Goal: Transaction & Acquisition: Subscribe to service/newsletter

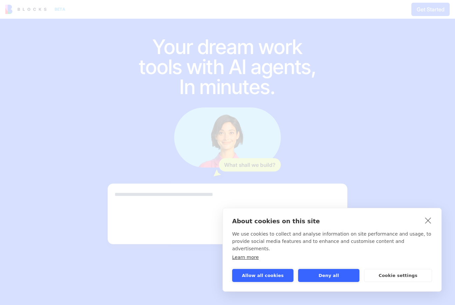
click at [430, 225] on link "close" at bounding box center [428, 220] width 10 height 11
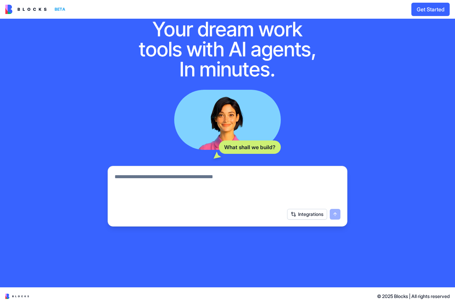
scroll to position [18, 0]
click at [138, 193] on textarea at bounding box center [228, 189] width 226 height 32
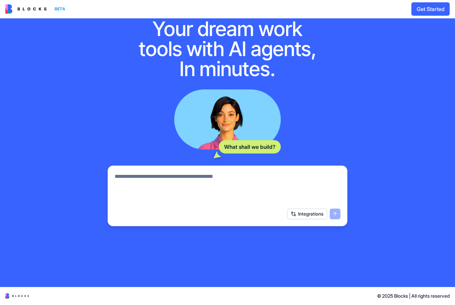
click at [305, 219] on button "Integrations" at bounding box center [307, 214] width 40 height 11
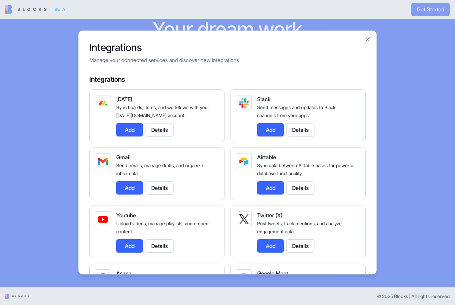
click at [42, 128] on div at bounding box center [227, 152] width 455 height 305
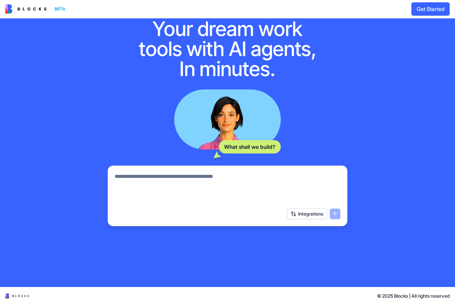
click at [181, 51] on h1 "Your dream work tools with AI agents, In minutes." at bounding box center [228, 49] width 192 height 60
click at [24, 12] on img at bounding box center [25, 9] width 41 height 9
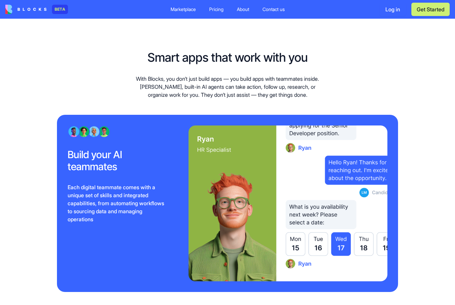
click at [214, 11] on div "Pricing" at bounding box center [216, 9] width 14 height 7
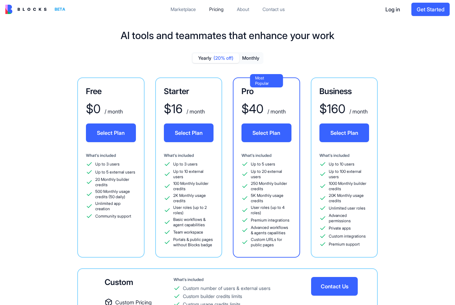
click at [249, 61] on button "Monthly" at bounding box center [250, 58] width 23 height 10
click at [251, 53] on button "Monthly" at bounding box center [250, 58] width 23 height 10
click at [208, 56] on button "Yearly (20% off)" at bounding box center [216, 58] width 47 height 10
click at [251, 56] on button "Monthly" at bounding box center [250, 58] width 23 height 10
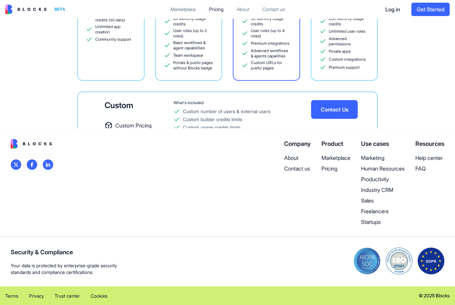
scroll to position [177, 0]
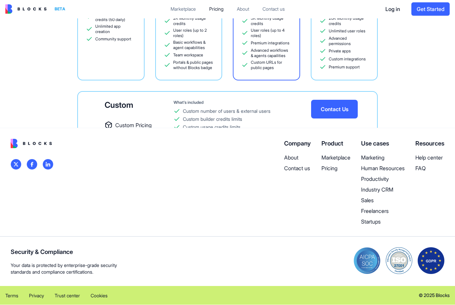
click at [368, 178] on p "Productivity" at bounding box center [383, 179] width 44 height 8
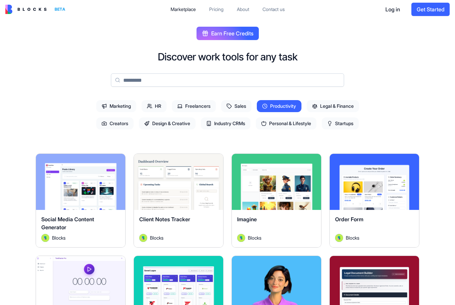
click at [68, 184] on button "Explore" at bounding box center [81, 181] width 50 height 13
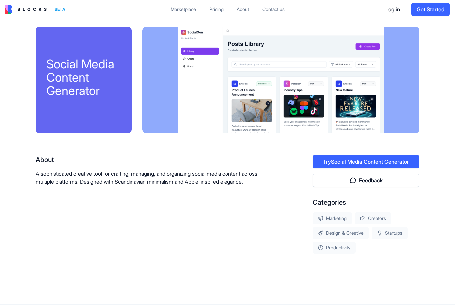
click at [331, 159] on button "Try Social Media Content Generator" at bounding box center [366, 161] width 107 height 13
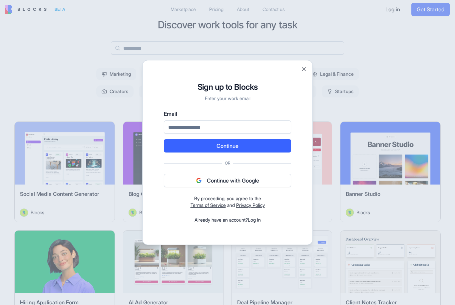
click at [175, 129] on input "Email" at bounding box center [227, 126] width 127 height 13
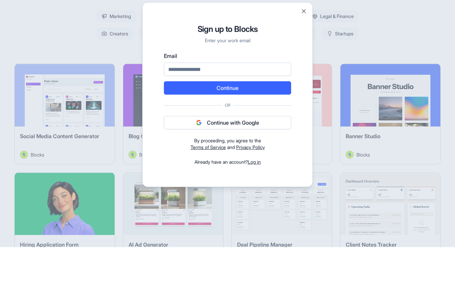
type input "**********"
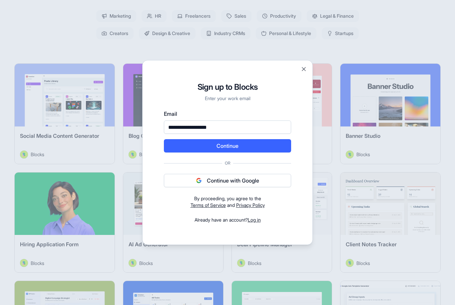
click at [200, 145] on button "Continue" at bounding box center [227, 145] width 127 height 13
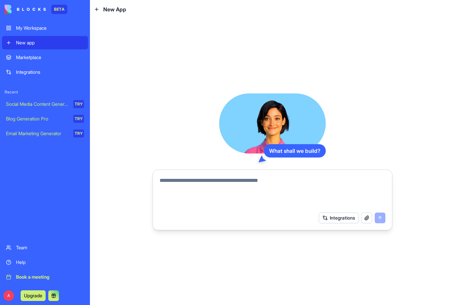
click at [76, 103] on div "TRY" at bounding box center [78, 104] width 11 height 8
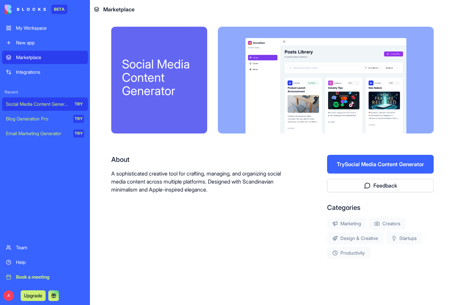
click at [353, 160] on button "Try Social Media Content Generator" at bounding box center [380, 164] width 107 height 19
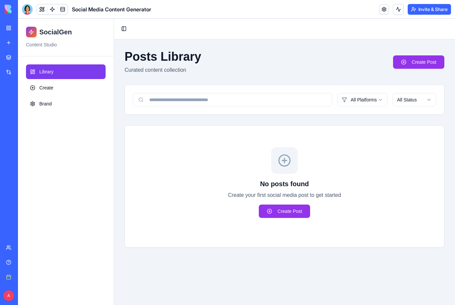
click at [286, 212] on link "Create Post" at bounding box center [284, 210] width 51 height 13
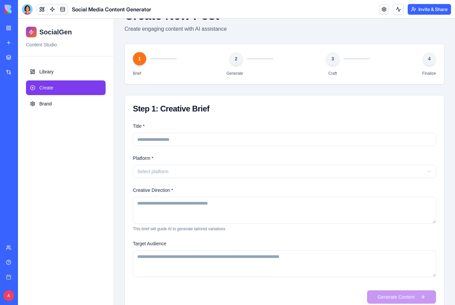
scroll to position [42, 0]
click at [146, 167] on button "Select platform" at bounding box center [284, 170] width 303 height 13
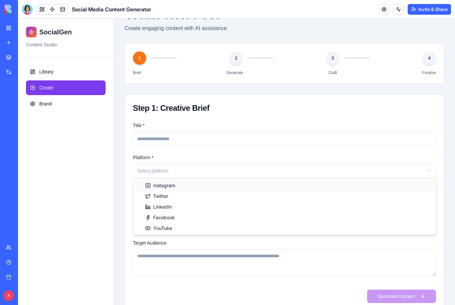
click at [147, 185] on icon at bounding box center [147, 185] width 5 height 5
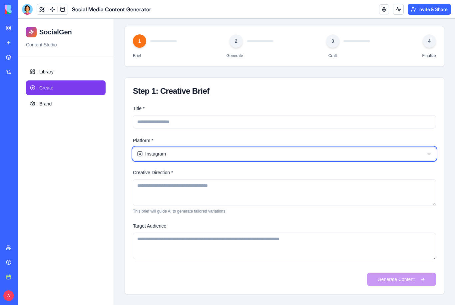
scroll to position [58, 0]
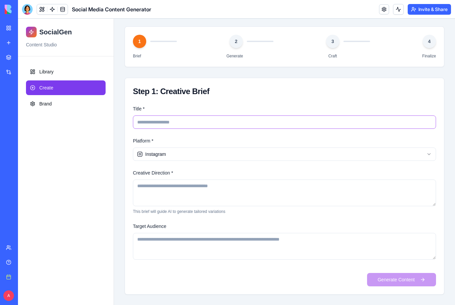
click at [157, 125] on input "Title *" at bounding box center [284, 121] width 303 height 13
